Goal: Task Accomplishment & Management: Use online tool/utility

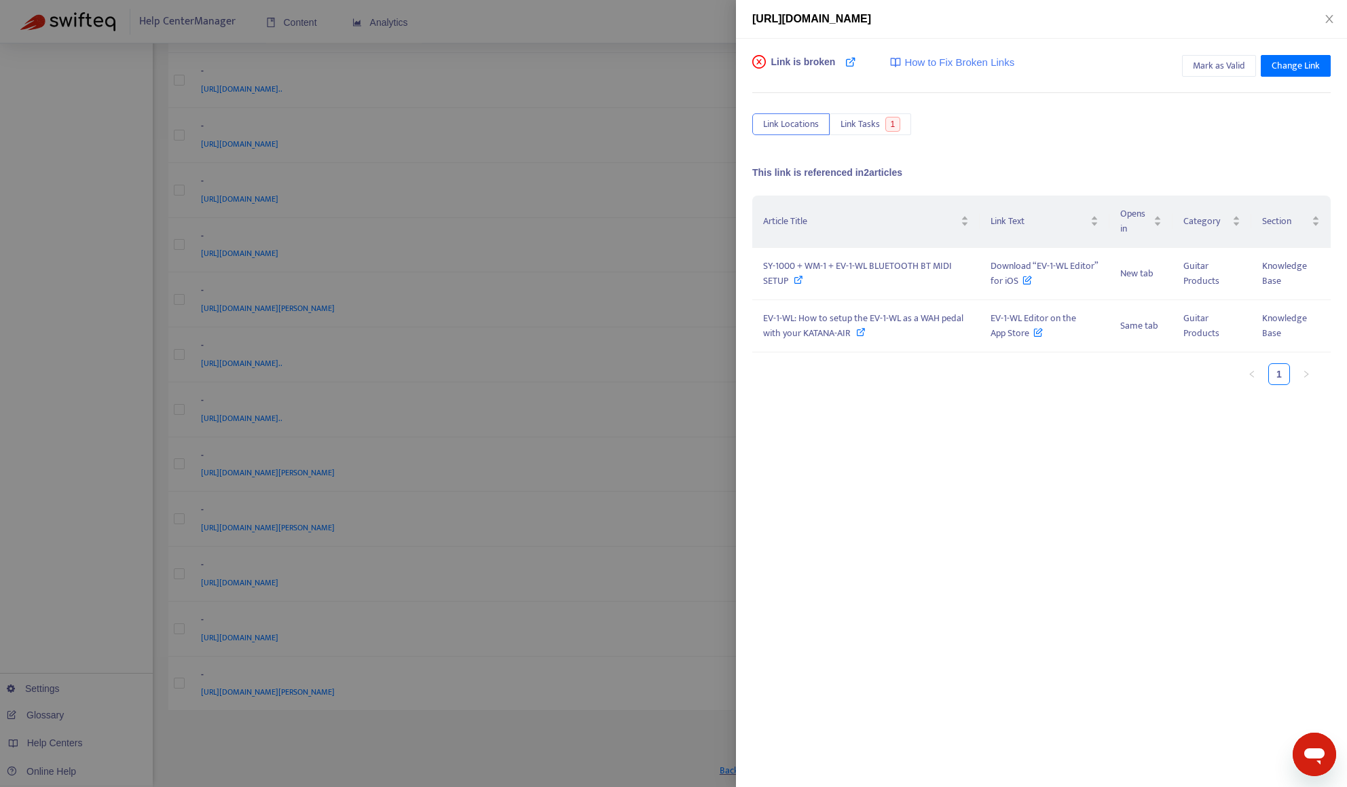
click at [100, 290] on div at bounding box center [673, 393] width 1347 height 787
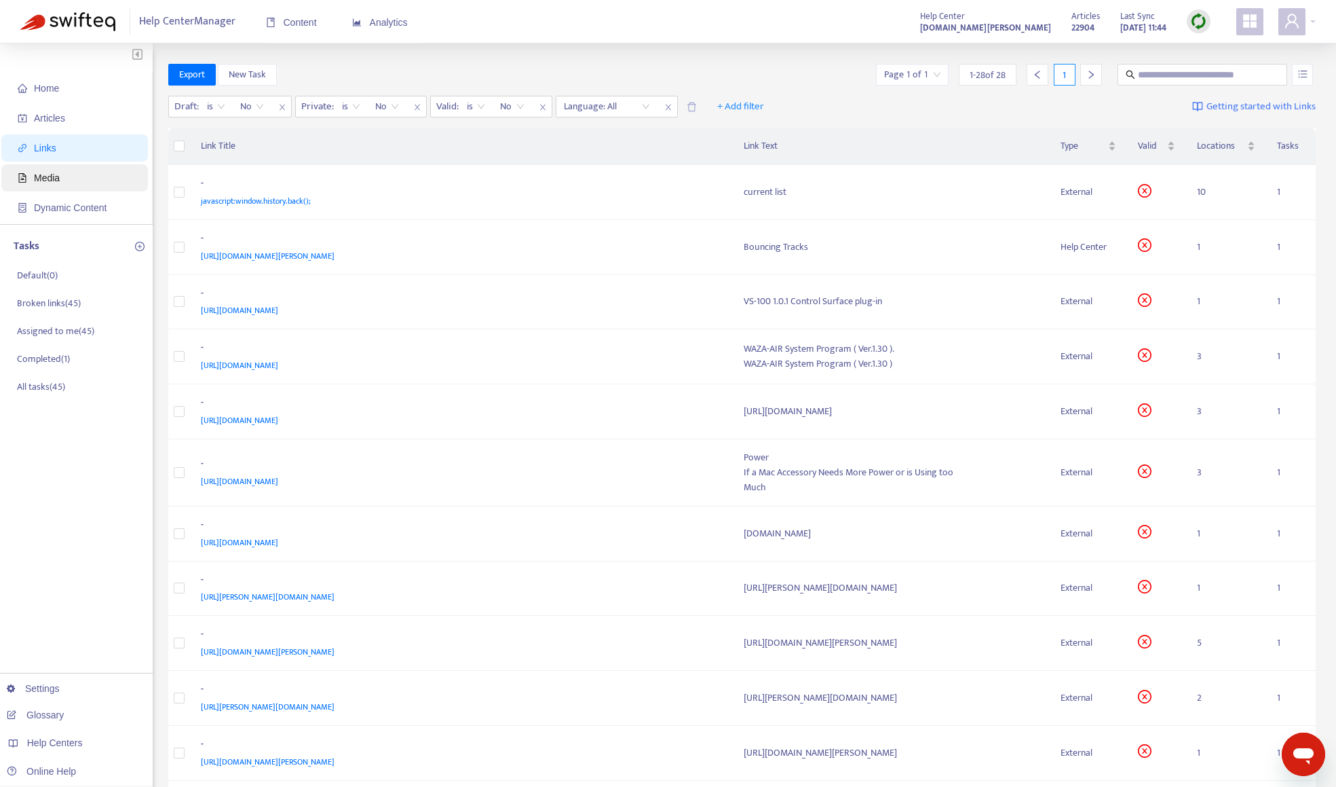
click at [88, 181] on span "Media" at bounding box center [77, 177] width 119 height 27
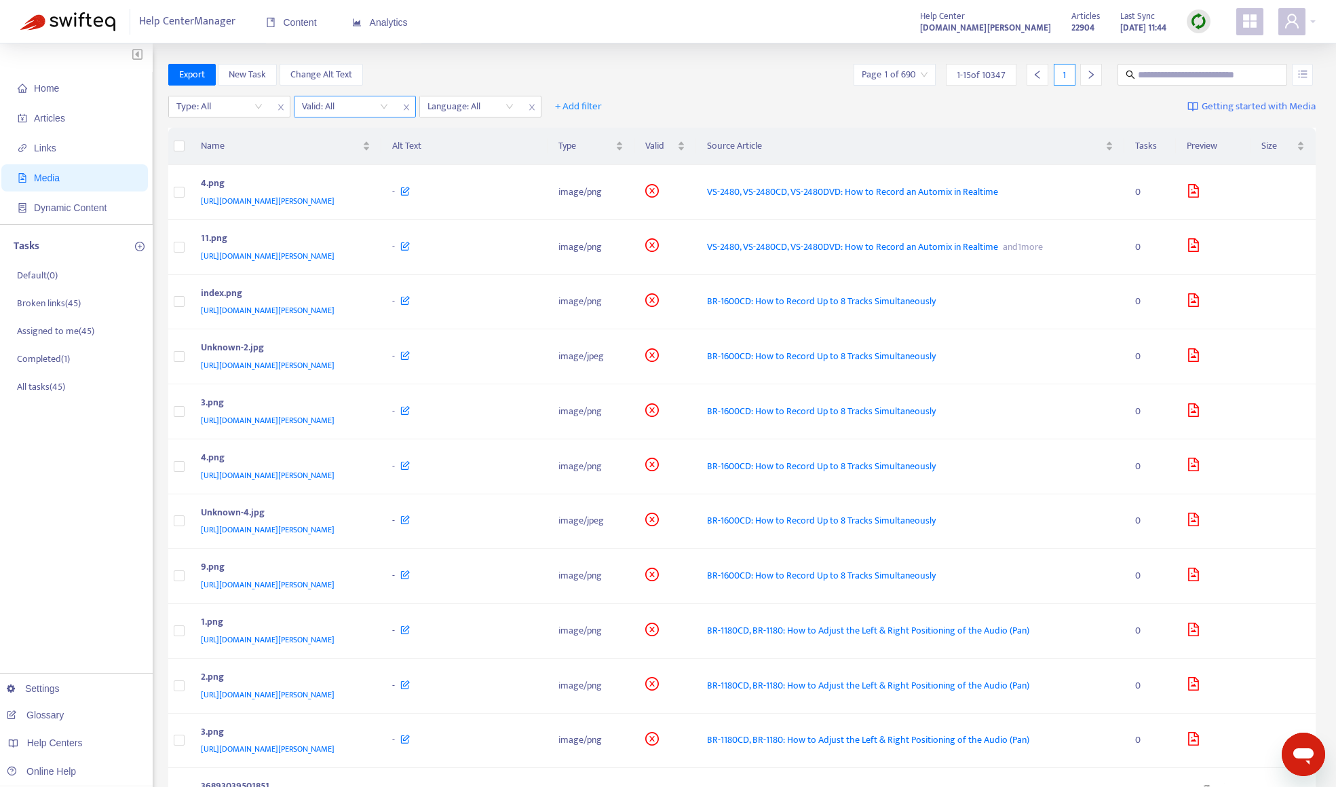
click at [363, 110] on input "search" at bounding box center [345, 106] width 86 height 20
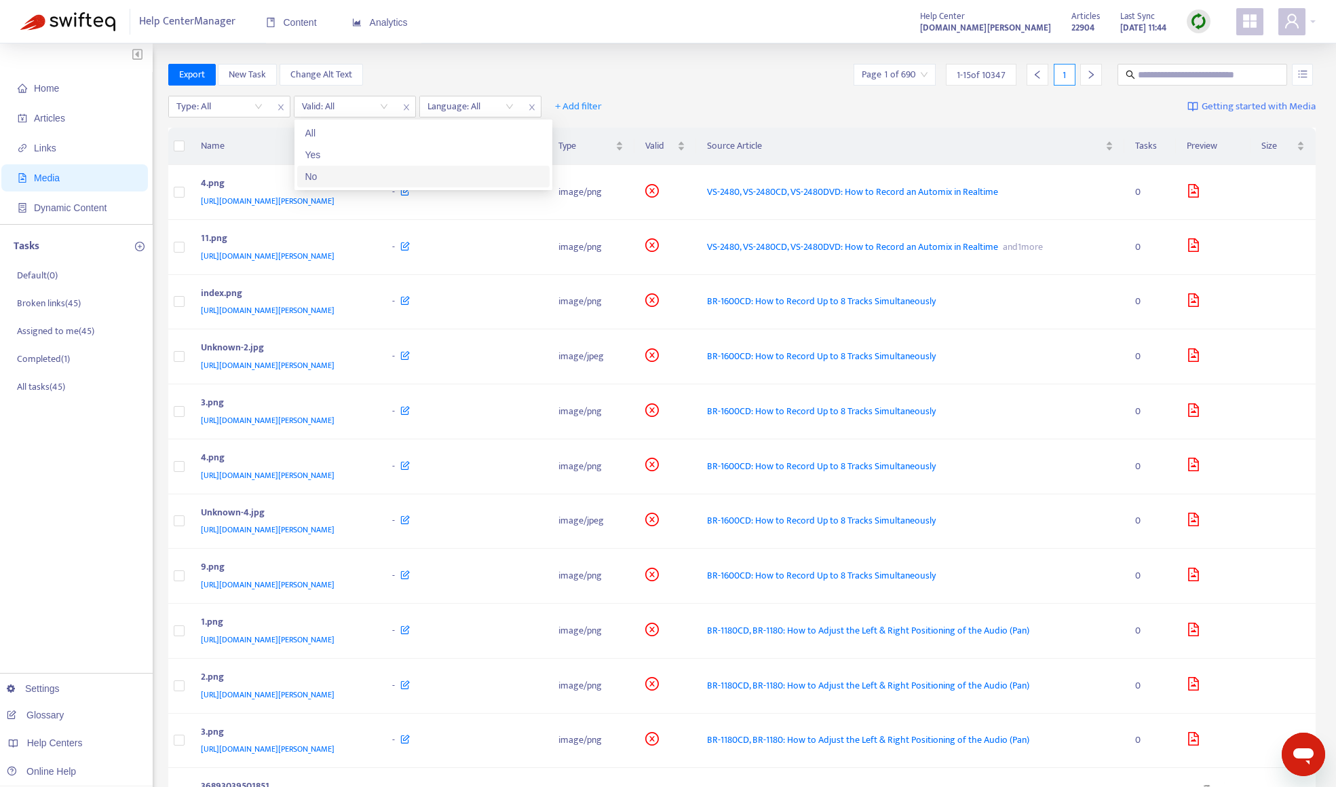
click at [363, 173] on div "No" at bounding box center [423, 176] width 236 height 15
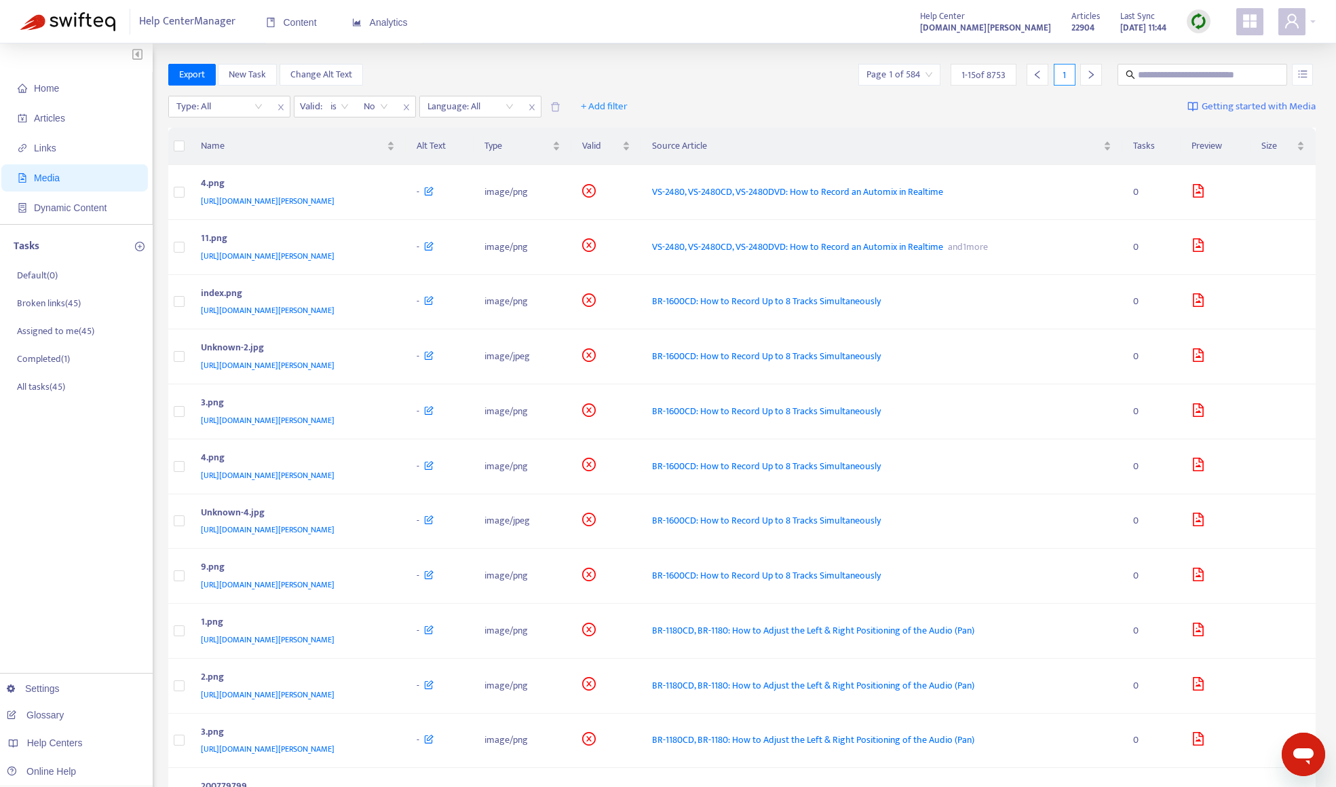
click at [642, 77] on div "Export New Task Change Alt Text Page 1 of 584 1 - 15 of 8753 1" at bounding box center [742, 75] width 1148 height 22
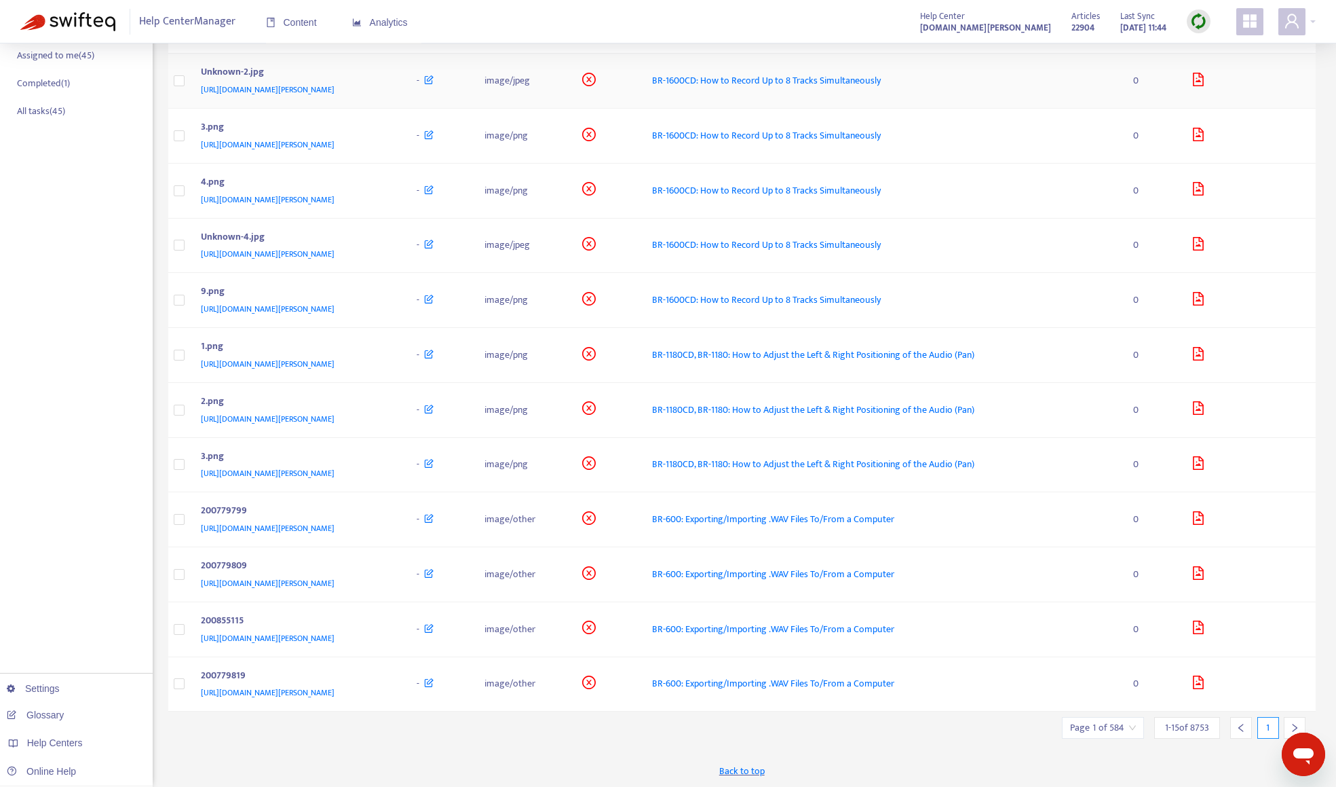
scroll to position [276, 0]
click at [1110, 730] on input "search" at bounding box center [1103, 727] width 66 height 20
click at [1216, 692] on span "15" at bounding box center [1251, 689] width 86 height 20
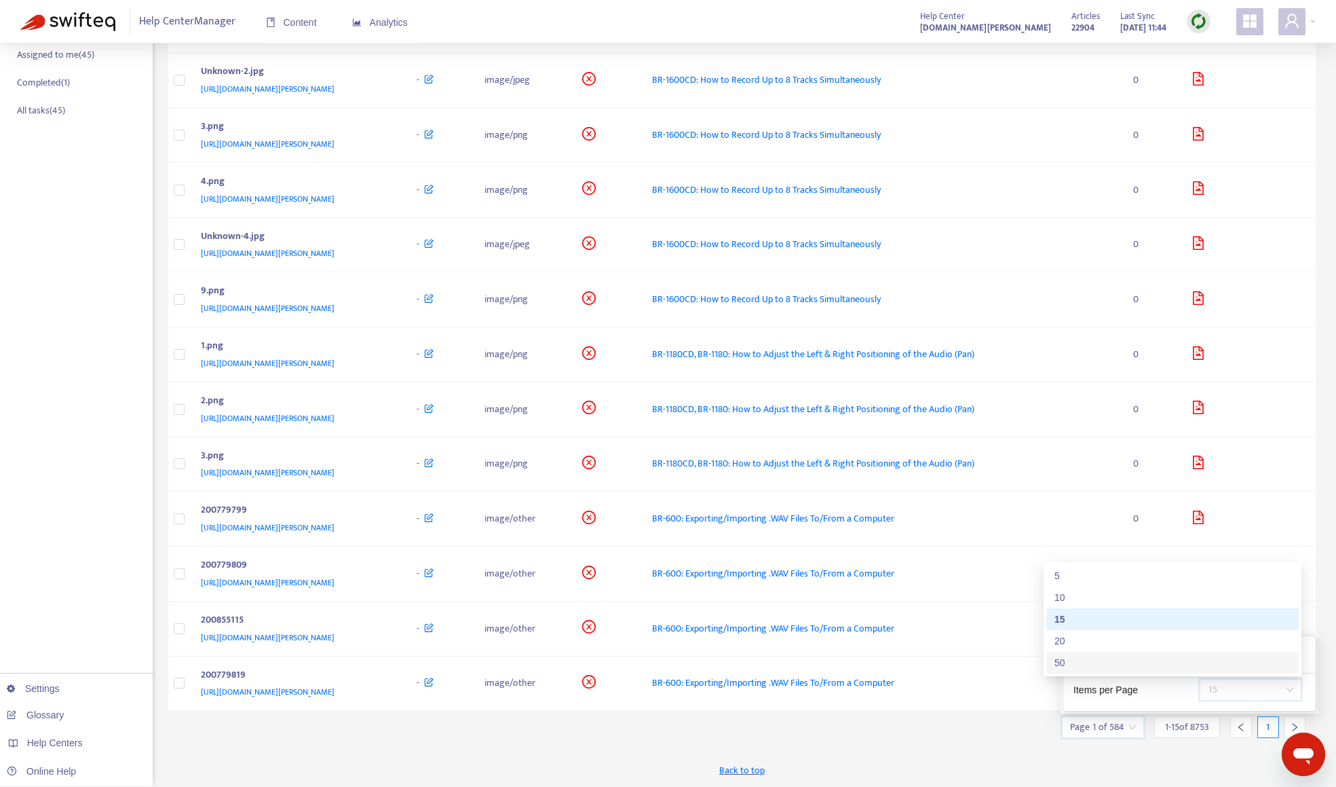
click at [1195, 665] on div "50" at bounding box center [1173, 662] width 236 height 15
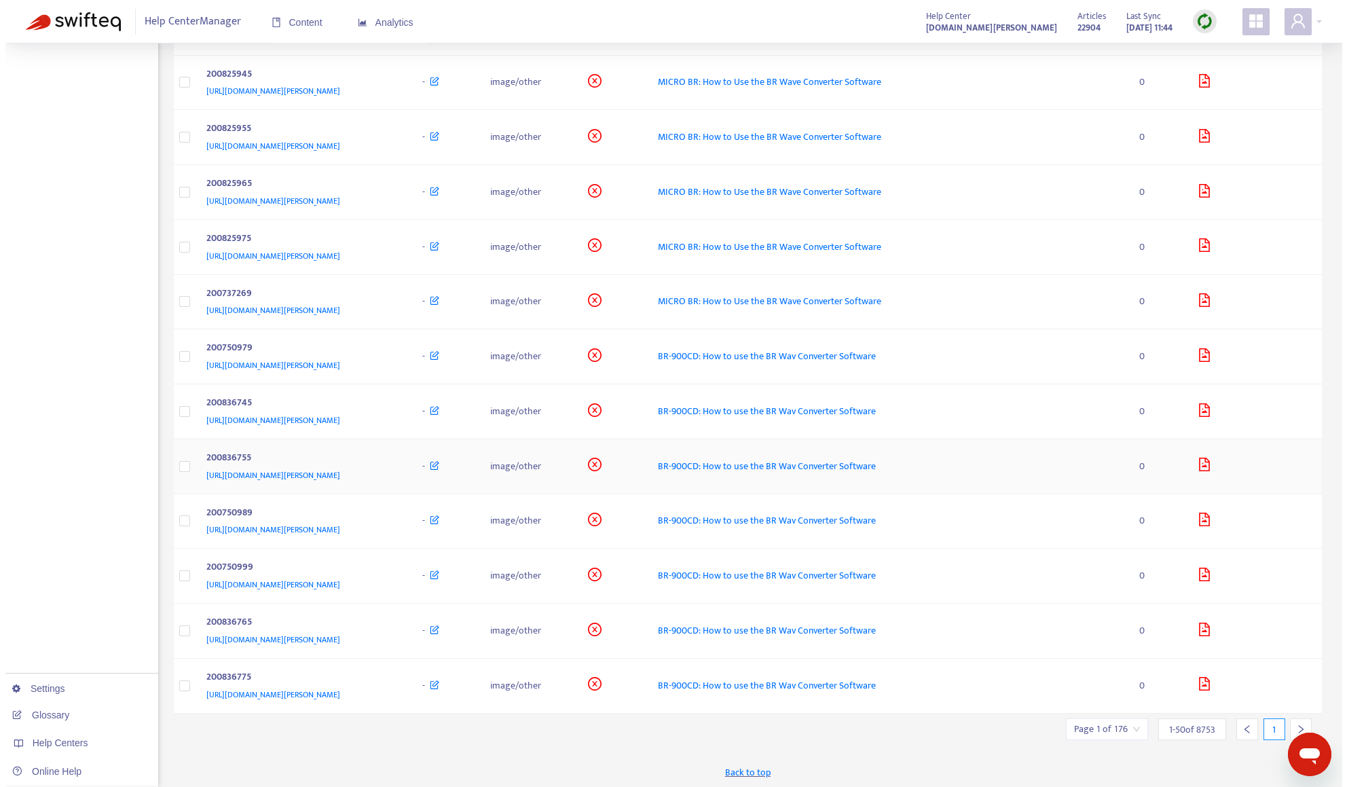
scroll to position [2195, 0]
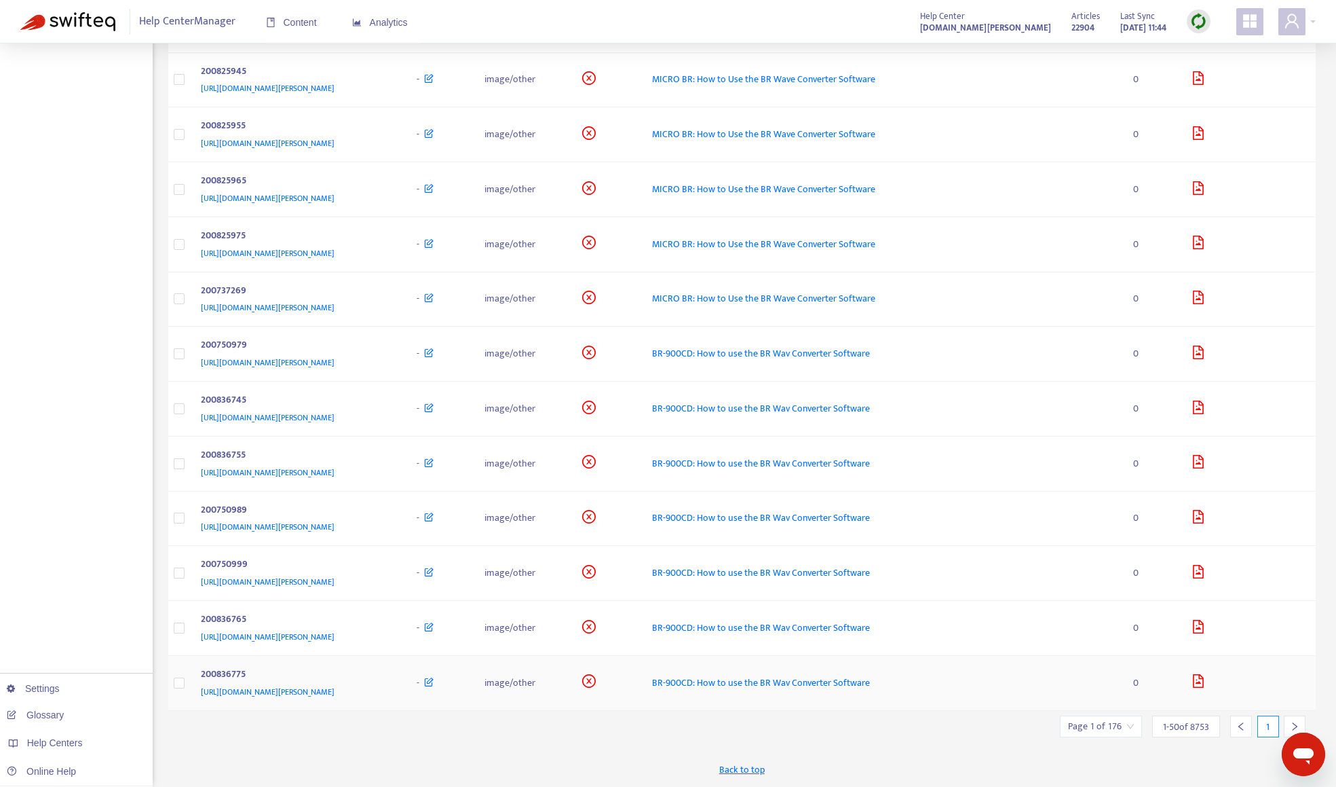
click at [361, 679] on div "200836775" at bounding box center [295, 675] width 189 height 18
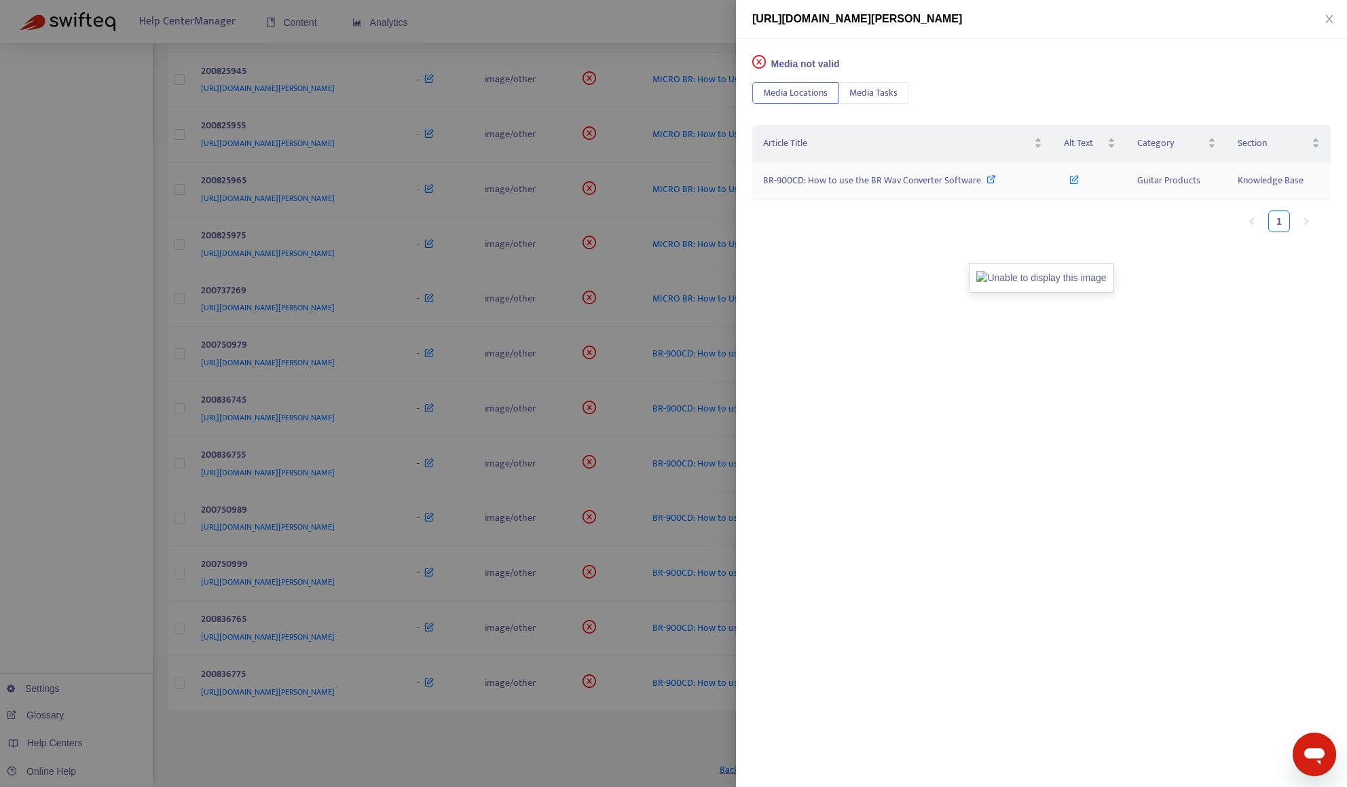
click at [899, 182] on span "BR-900CD: How to use the BR Wav Converter Software" at bounding box center [872, 180] width 218 height 16
